Goal: Check status: Check status

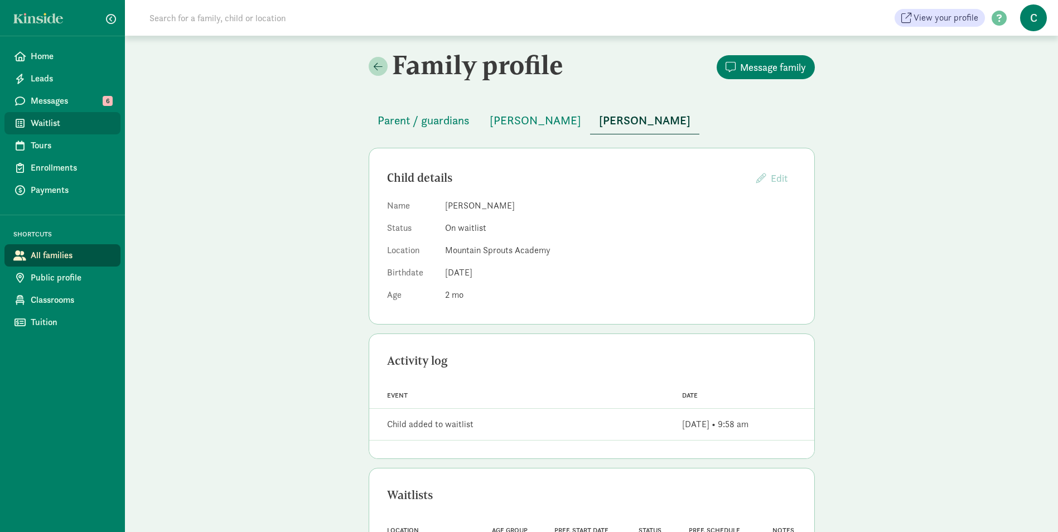
click at [57, 122] on span "Waitlist" at bounding box center [71, 123] width 81 height 13
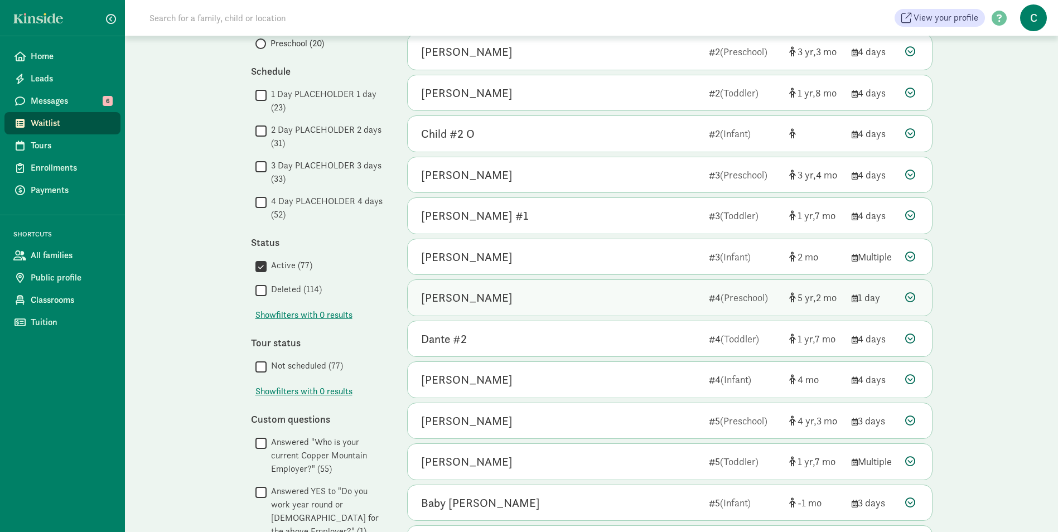
scroll to position [466, 0]
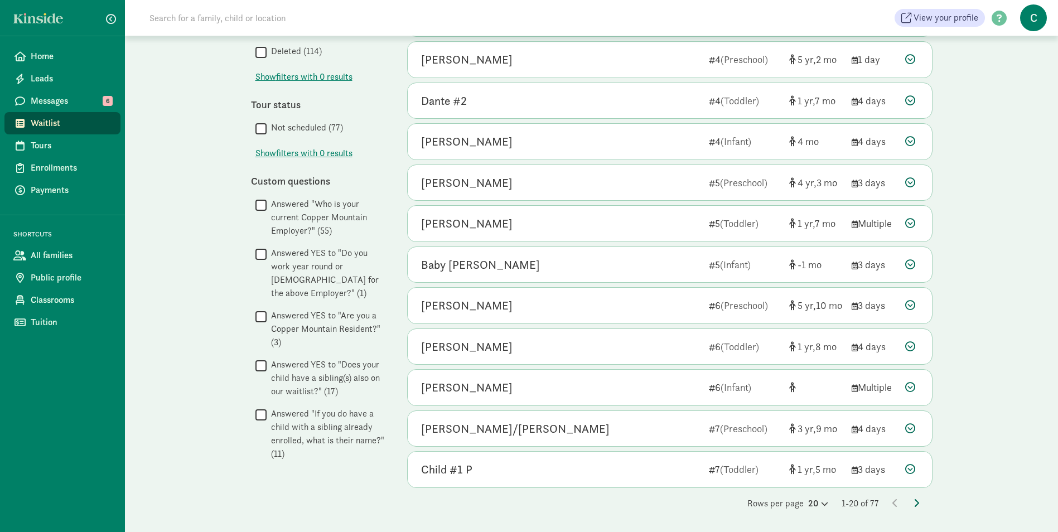
click at [916, 500] on icon at bounding box center [917, 503] width 6 height 9
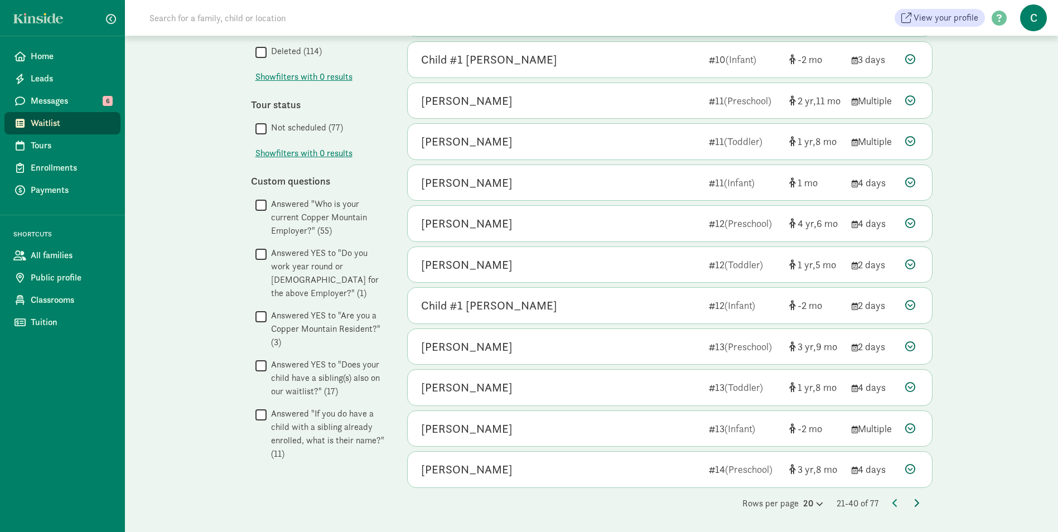
click at [914, 504] on icon at bounding box center [917, 503] width 6 height 9
click at [912, 500] on div "Rows per page 20 41-60 of 77" at bounding box center [669, 503] width 525 height 13
click at [917, 500] on icon at bounding box center [917, 503] width 6 height 9
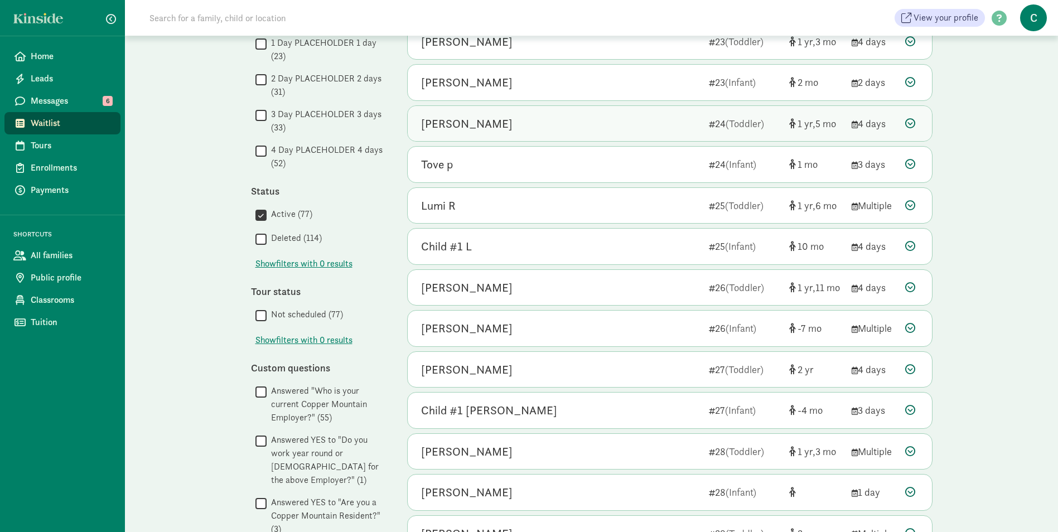
scroll to position [417, 0]
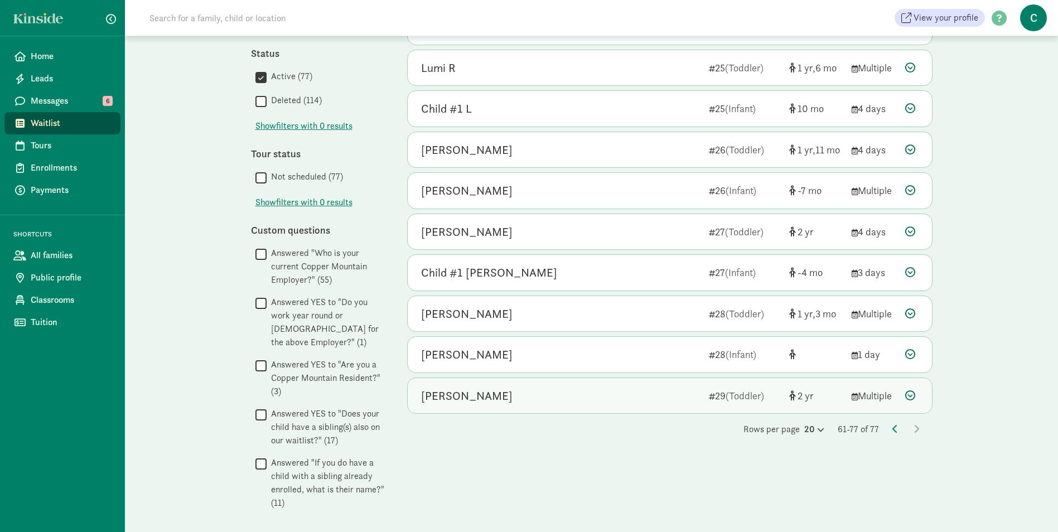
click at [443, 395] on div "Freya Brewer" at bounding box center [466, 396] width 91 height 18
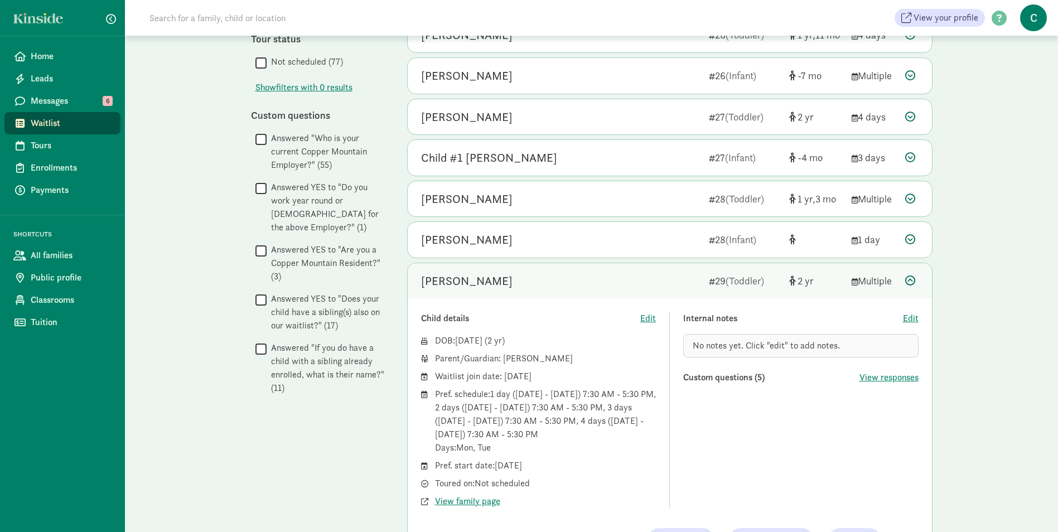
scroll to position [584, 0]
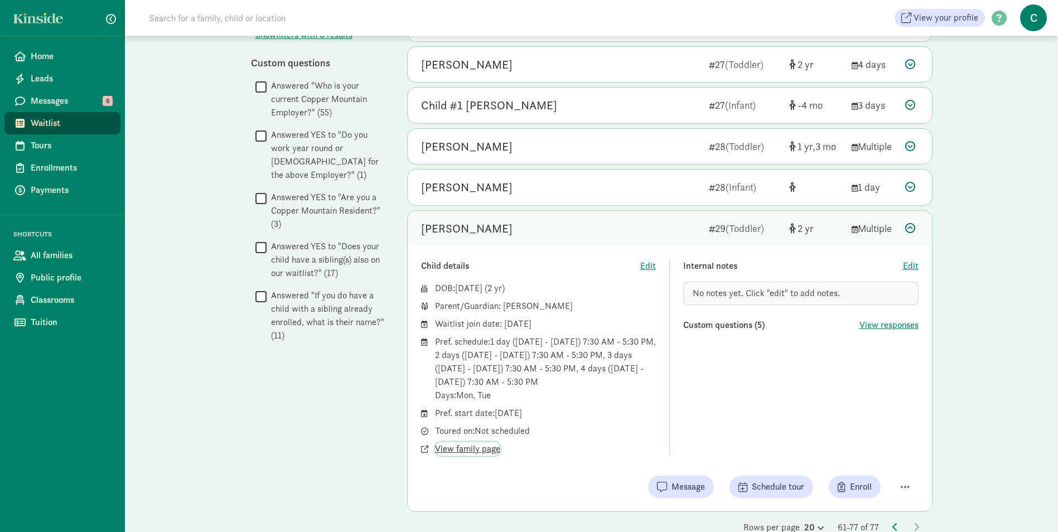
click at [489, 448] on span "View family page" at bounding box center [467, 448] width 65 height 13
